Goal: Share content: Share content

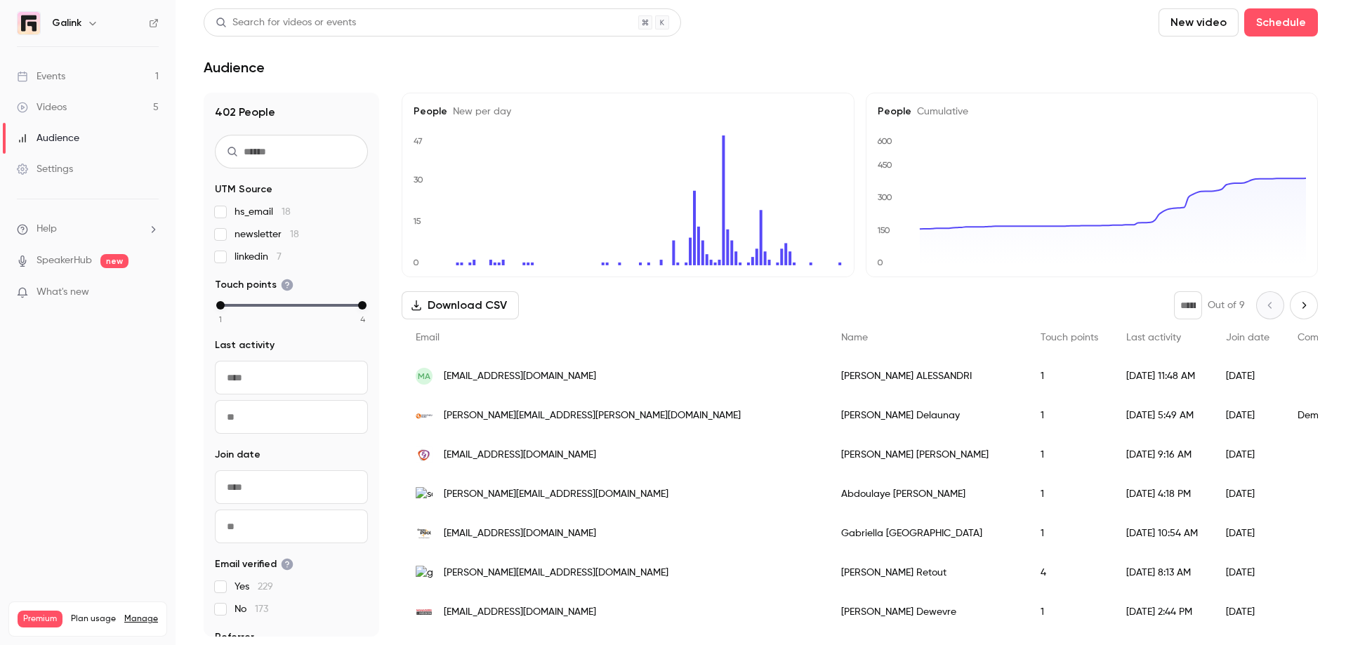
click at [111, 103] on link "Videos 5" at bounding box center [88, 107] width 176 height 31
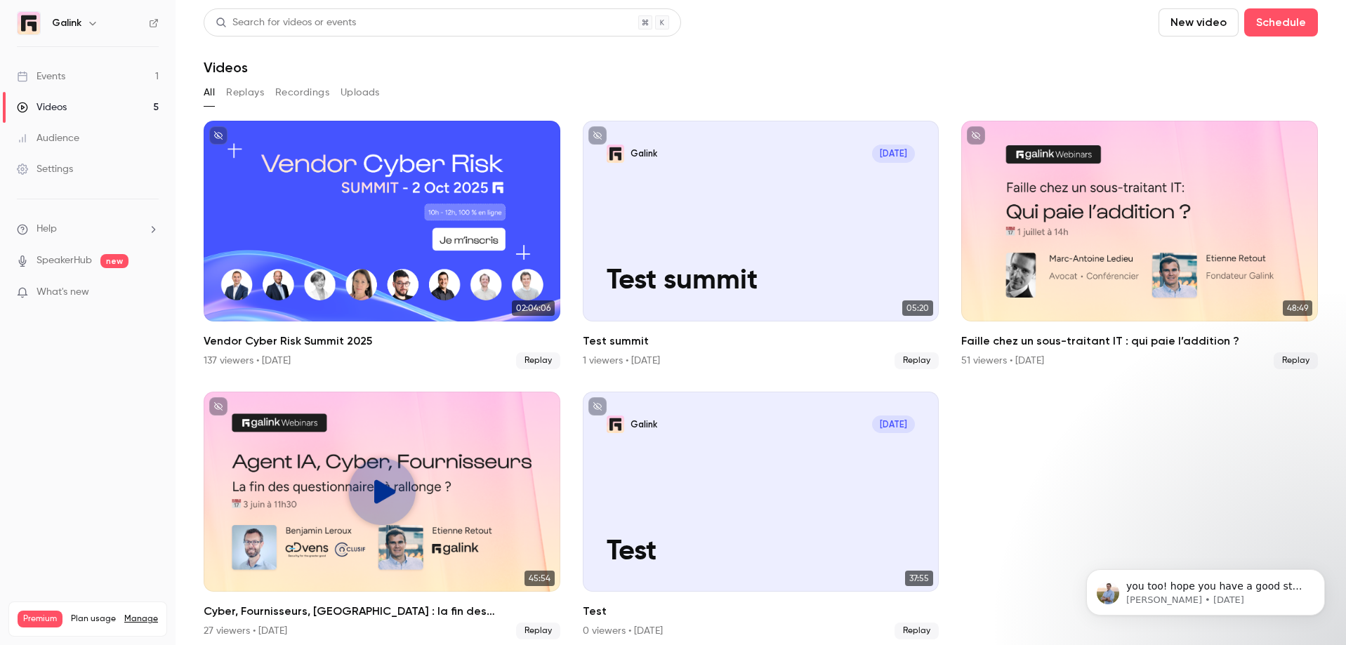
click at [95, 84] on link "Events 1" at bounding box center [88, 76] width 176 height 31
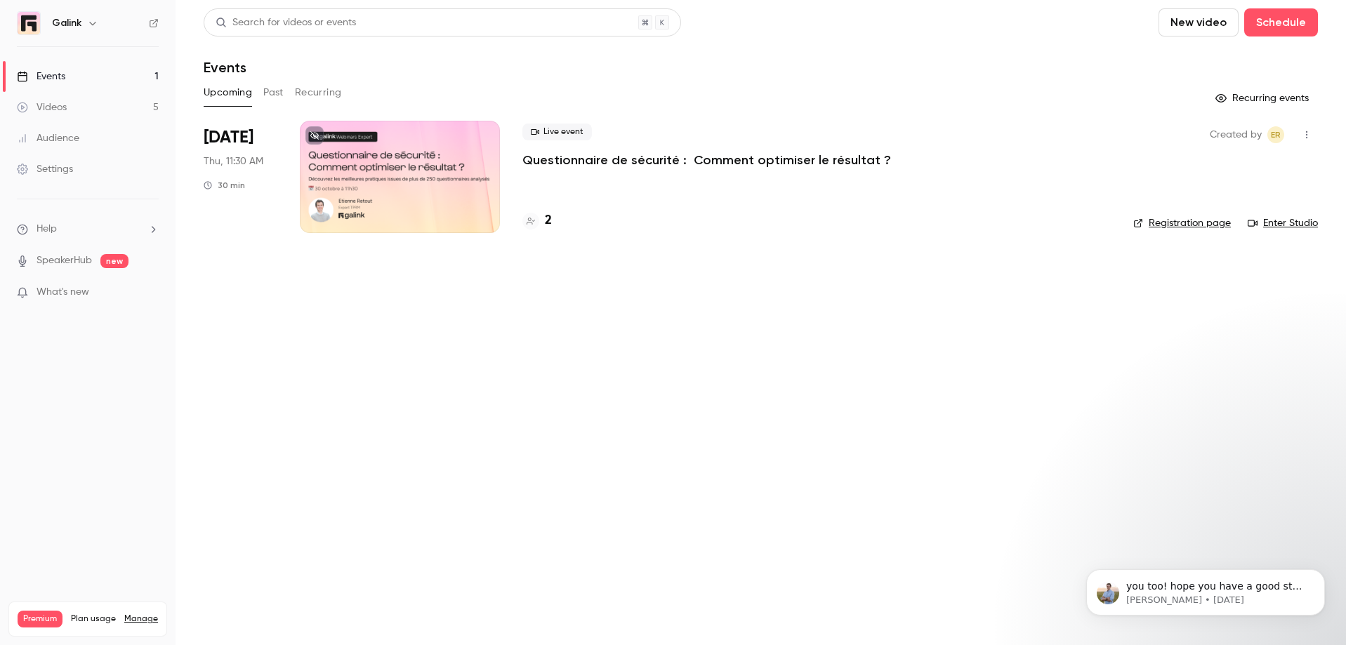
click at [590, 166] on p "Questionnaire de sécurité : Comment optimiser le résultat ?" at bounding box center [706, 160] width 369 height 17
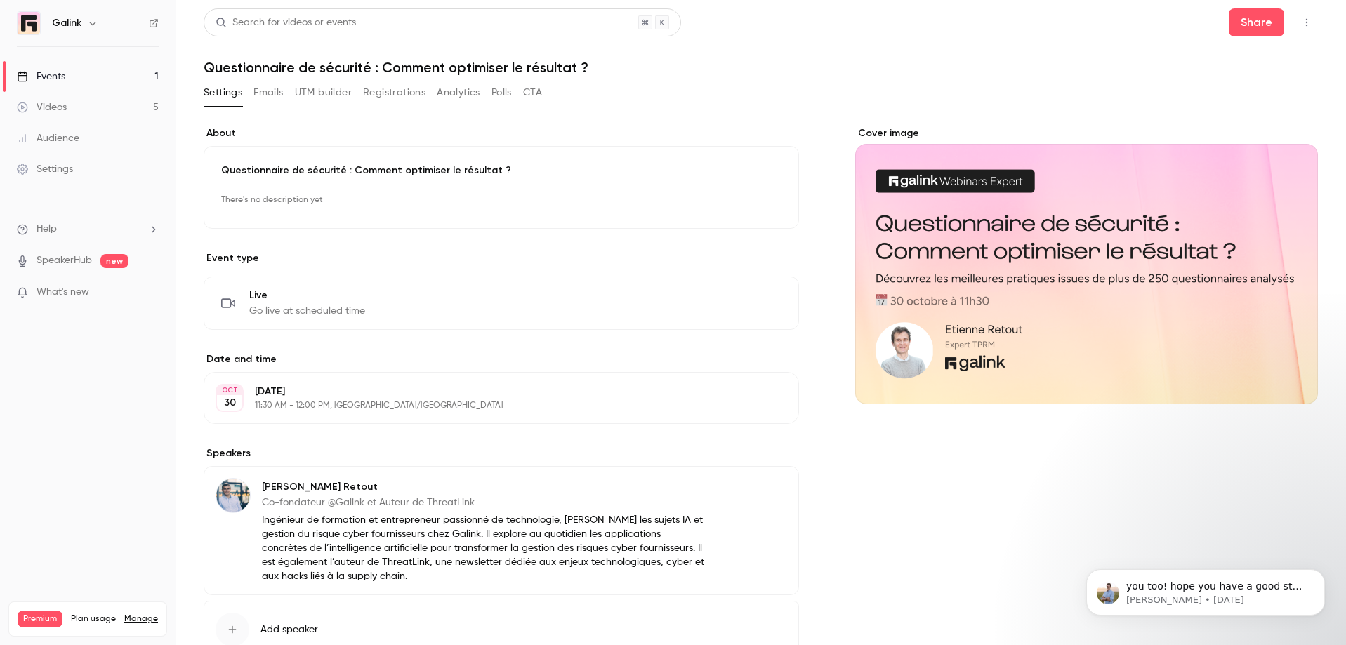
click at [1301, 33] on button "button" at bounding box center [1306, 22] width 22 height 22
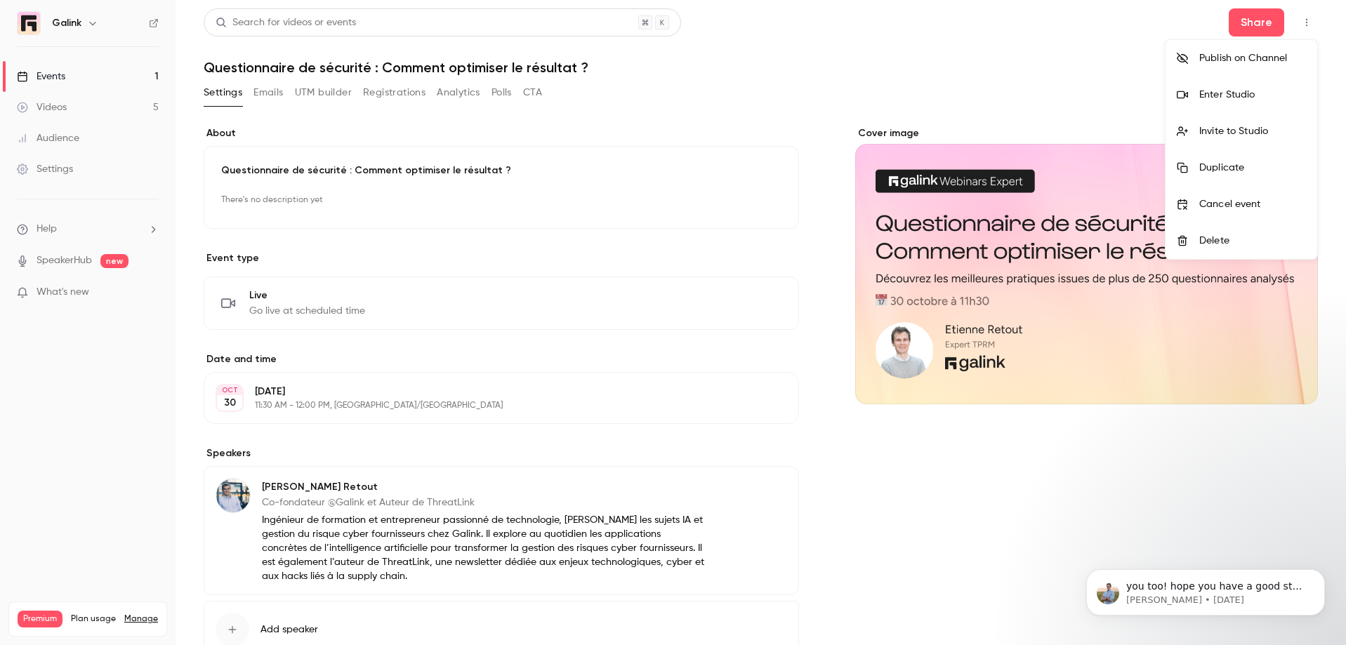
click at [594, 112] on div at bounding box center [673, 322] width 1346 height 645
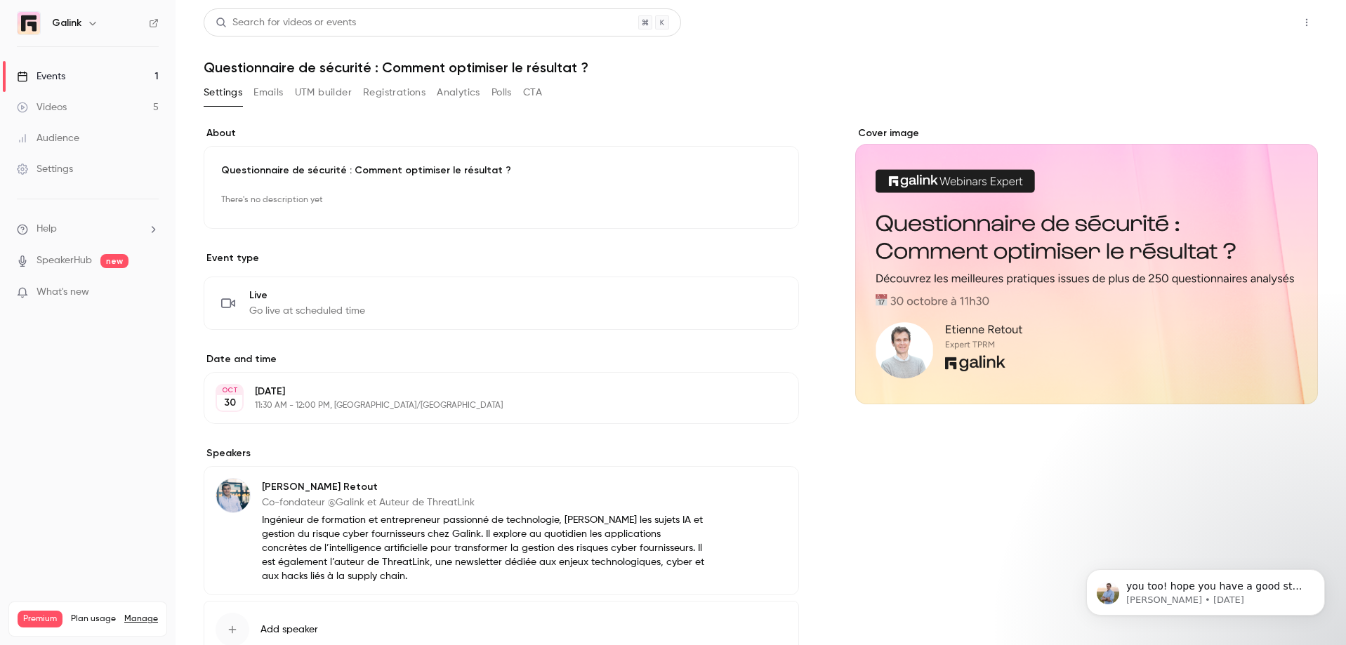
click at [1259, 15] on button "Share" at bounding box center [1256, 22] width 55 height 28
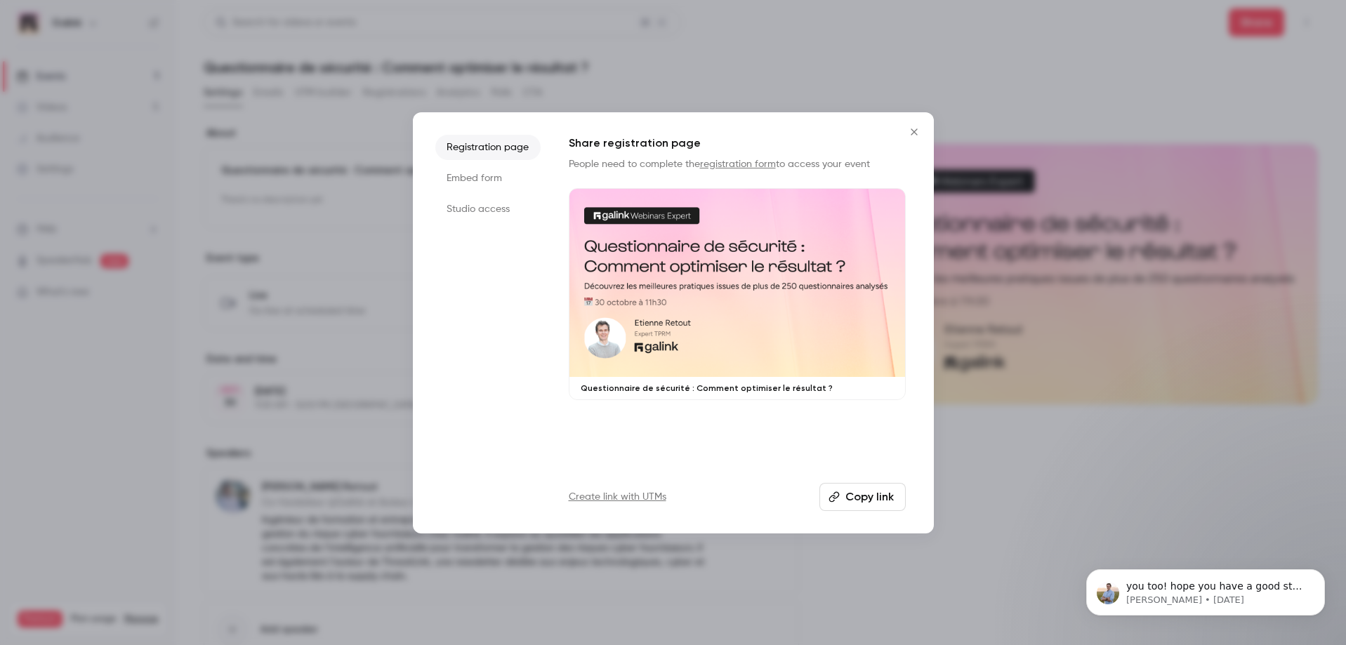
click at [867, 489] on button "Copy link" at bounding box center [862, 497] width 86 height 28
click at [914, 126] on icon "Close" at bounding box center [914, 131] width 17 height 11
